Goal: Task Accomplishment & Management: Manage account settings

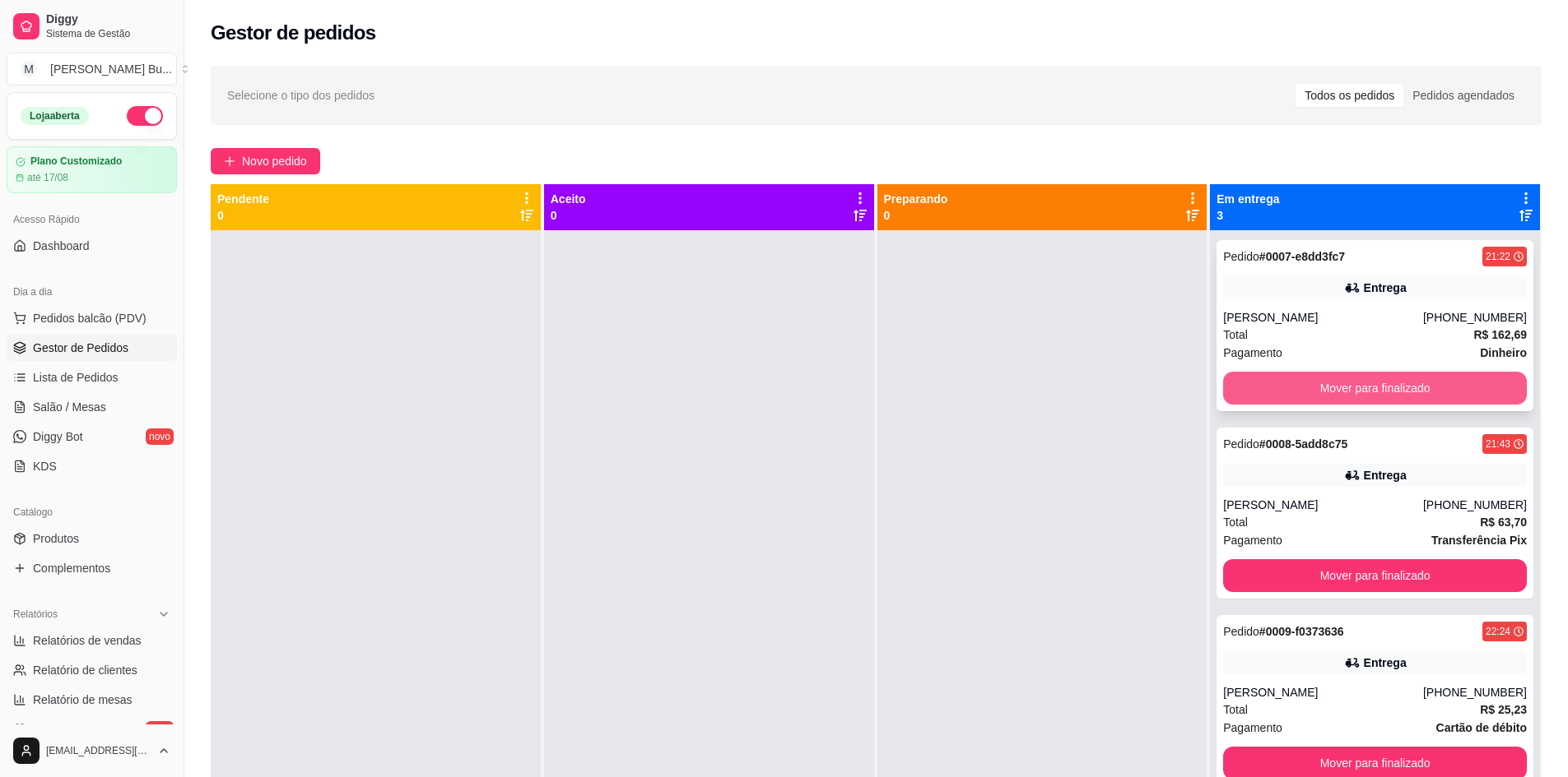
click at [1387, 376] on button "Mover para finalizado" at bounding box center [1374, 388] width 303 height 33
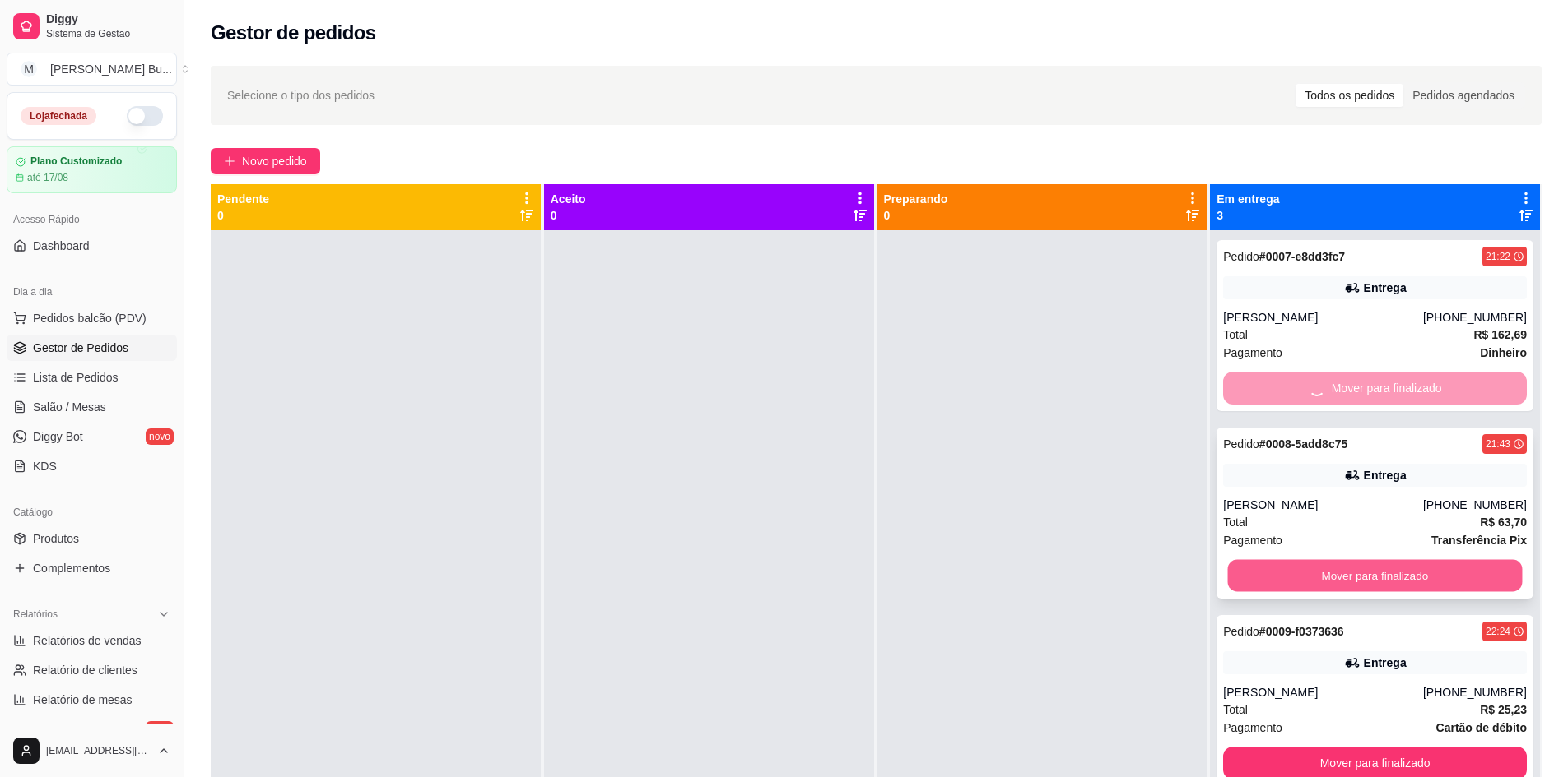
click at [1397, 578] on button "Mover para finalizado" at bounding box center [1375, 576] width 295 height 32
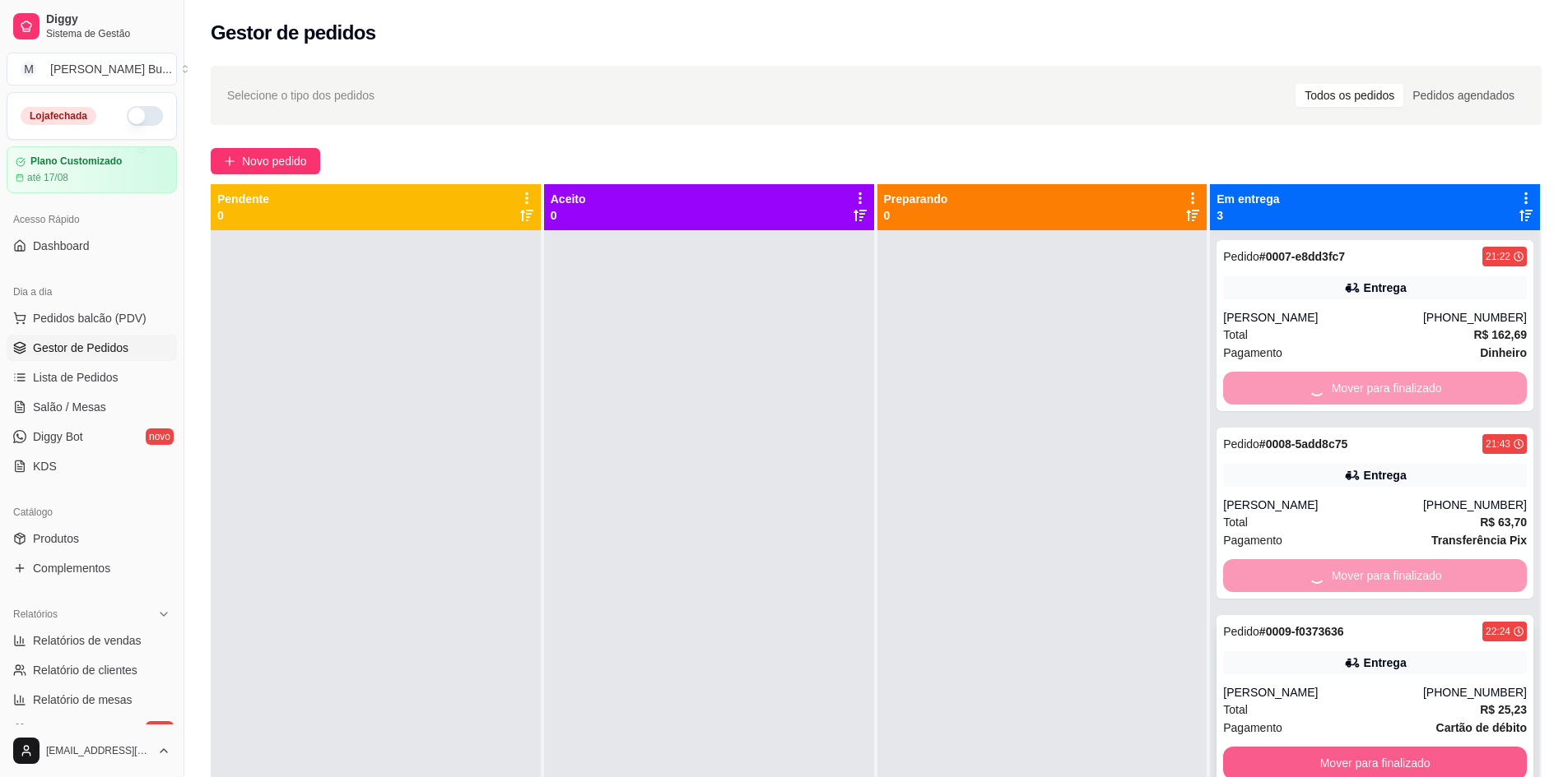
click at [1397, 765] on div "Pedido # 0007-e8dd3fc7 21:22 Entrega [PERSON_NAME] [PHONE_NUMBER] Total R$ 162,…" at bounding box center [1374, 618] width 330 height 777
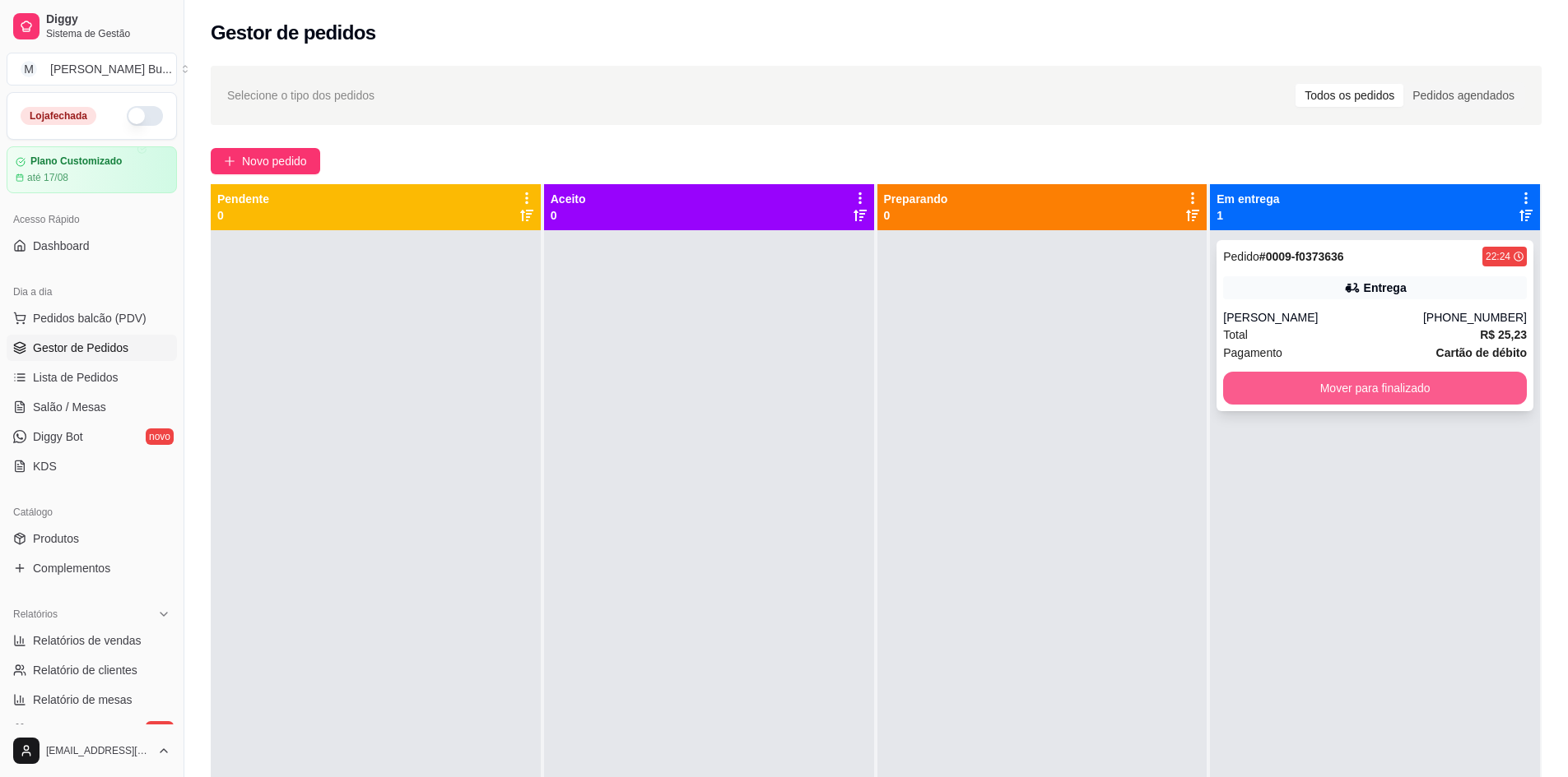
click at [1380, 380] on button "Mover para finalizado" at bounding box center [1374, 388] width 303 height 33
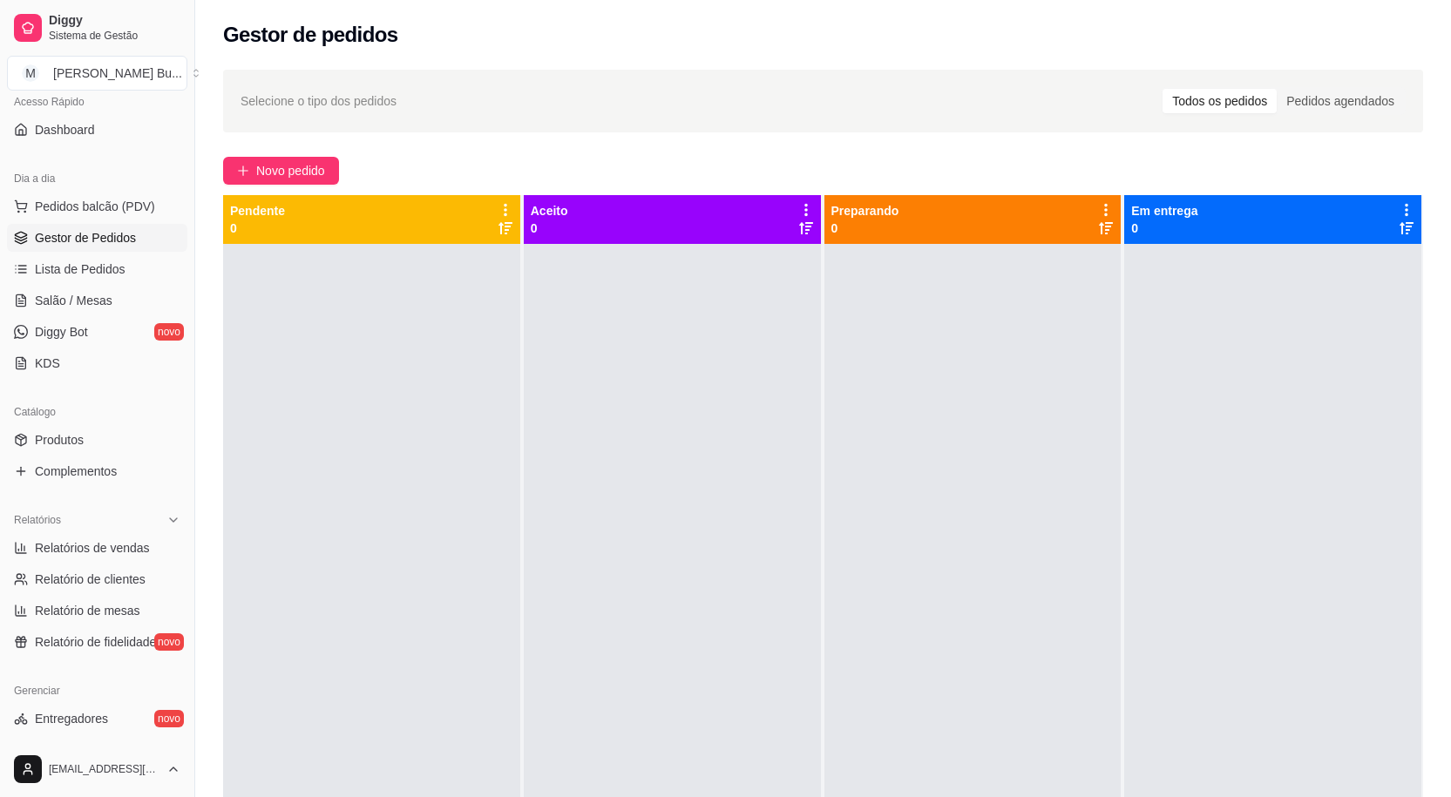
scroll to position [349, 0]
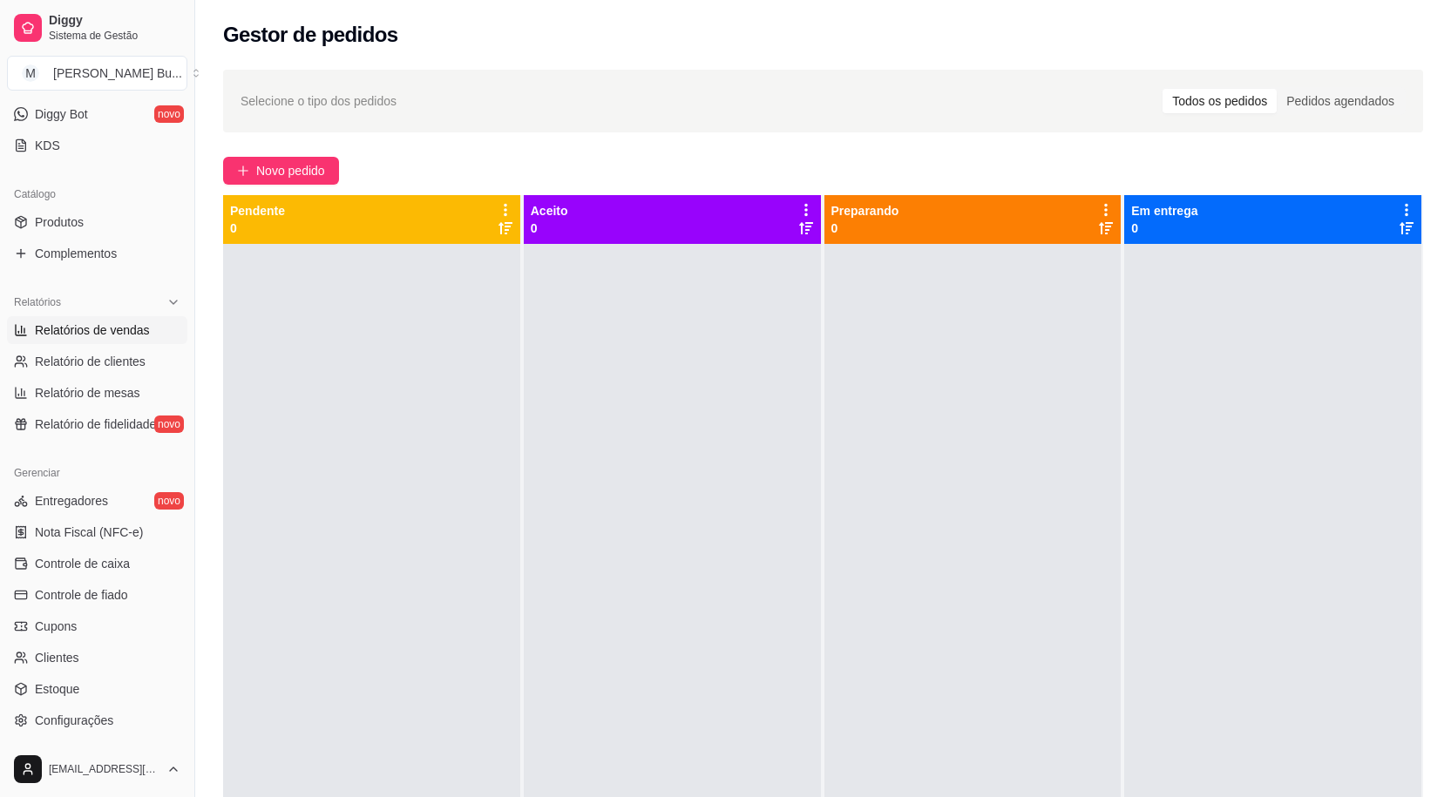
click at [113, 329] on span "Relatórios de vendas" at bounding box center [92, 329] width 115 height 17
select select "ALL"
select select "0"
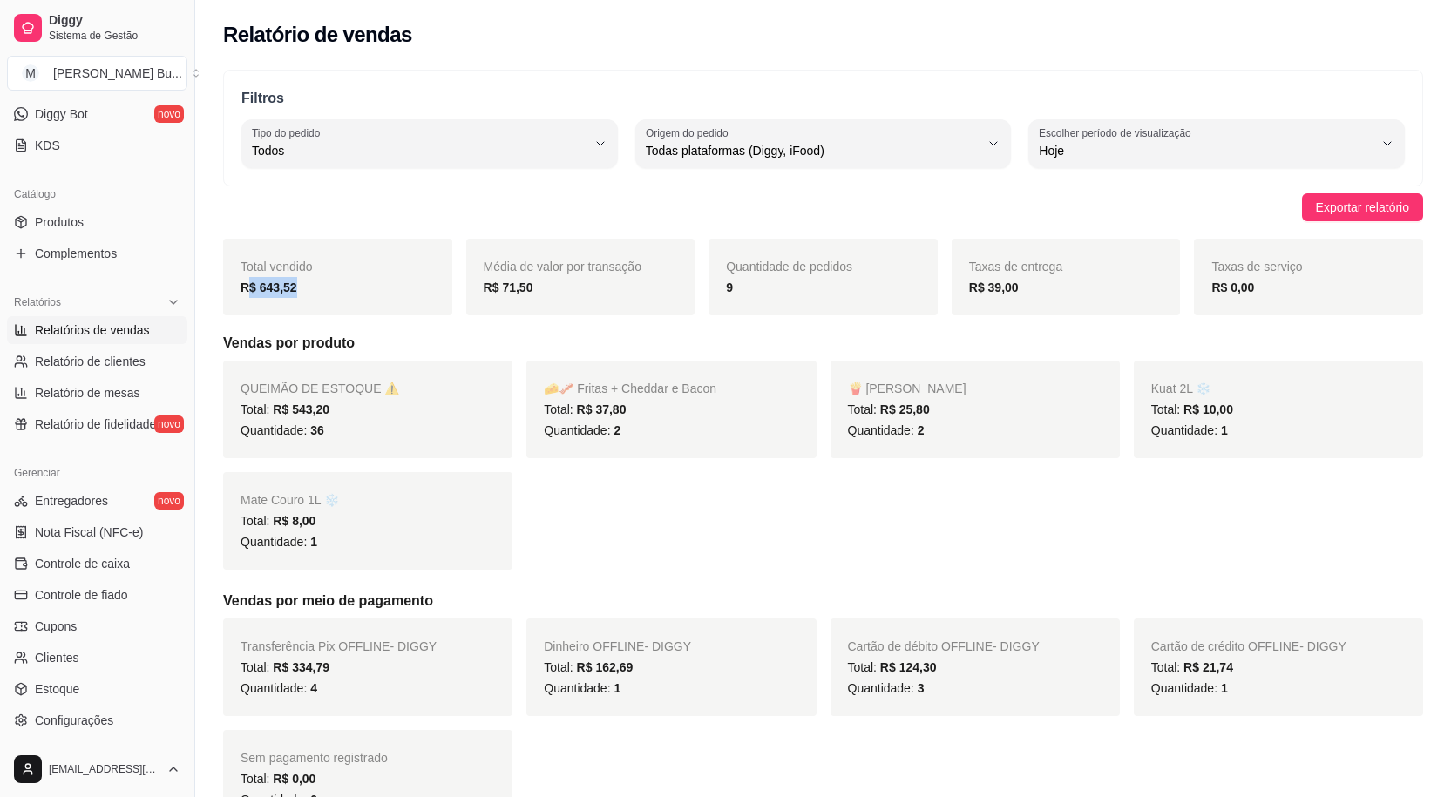
drag, startPoint x: 305, startPoint y: 284, endPoint x: 251, endPoint y: 284, distance: 54.0
click at [251, 284] on div "R$ 643,52" at bounding box center [337, 287] width 194 height 21
click at [348, 288] on div "R$ 643,52" at bounding box center [337, 287] width 194 height 21
click at [328, 429] on div "Quantidade: 36" at bounding box center [367, 430] width 254 height 21
drag, startPoint x: 330, startPoint y: 429, endPoint x: 319, endPoint y: 429, distance: 11.3
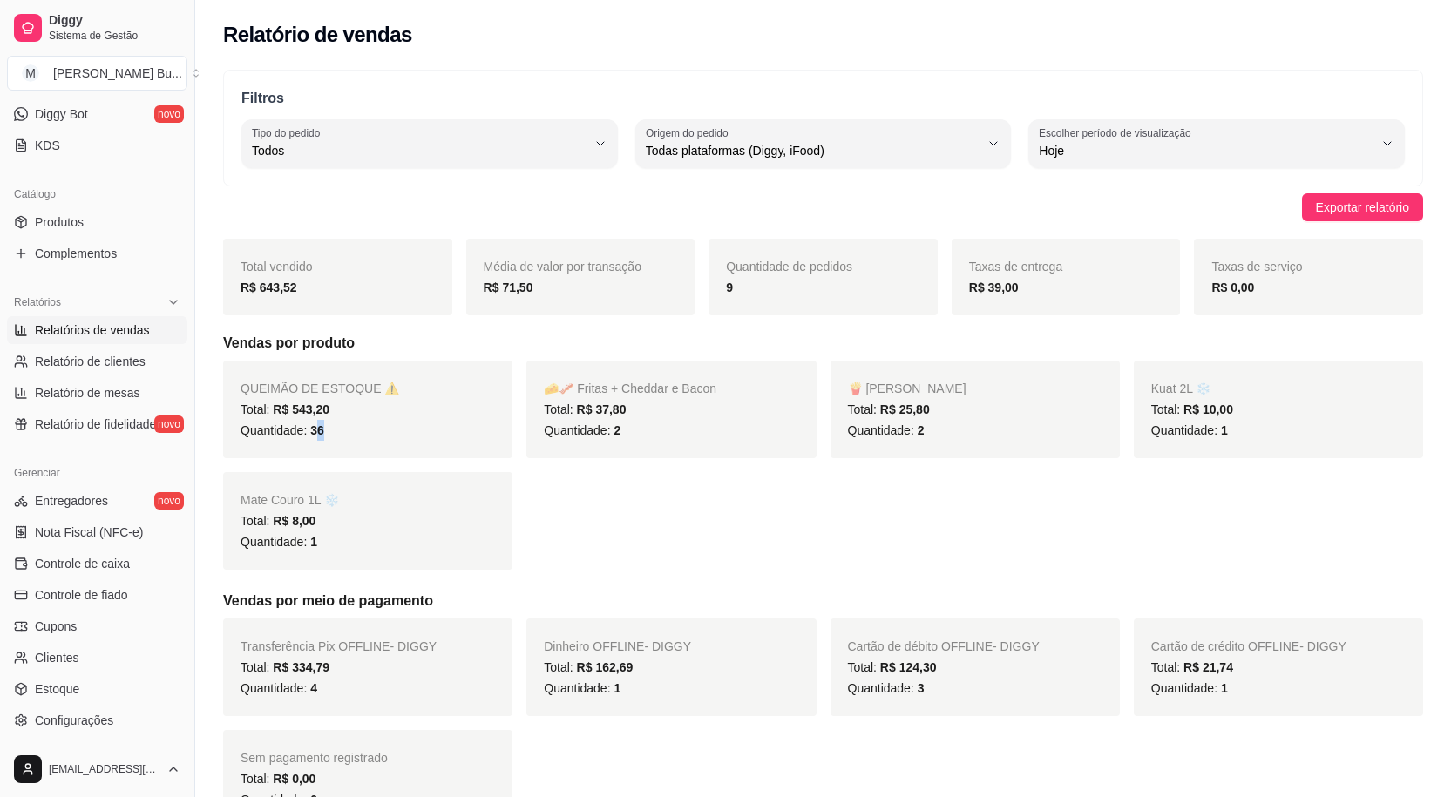
click at [319, 429] on div "Quantidade: 36" at bounding box center [367, 430] width 254 height 21
click at [341, 429] on div "Quantidade: 36" at bounding box center [367, 430] width 254 height 21
